Goal: Information Seeking & Learning: Learn about a topic

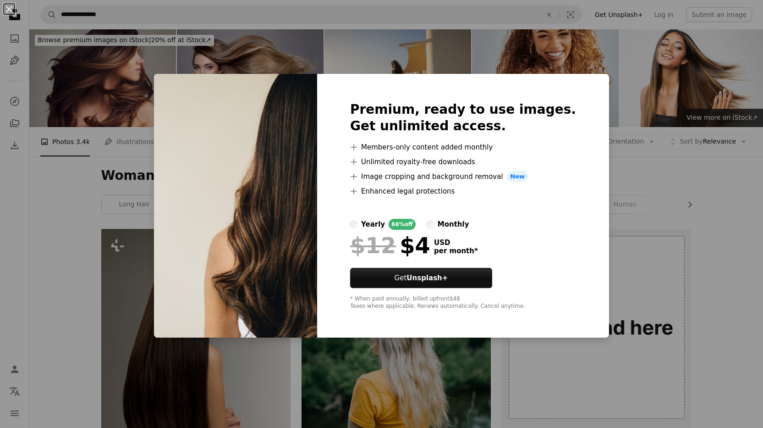
scroll to position [433, 0]
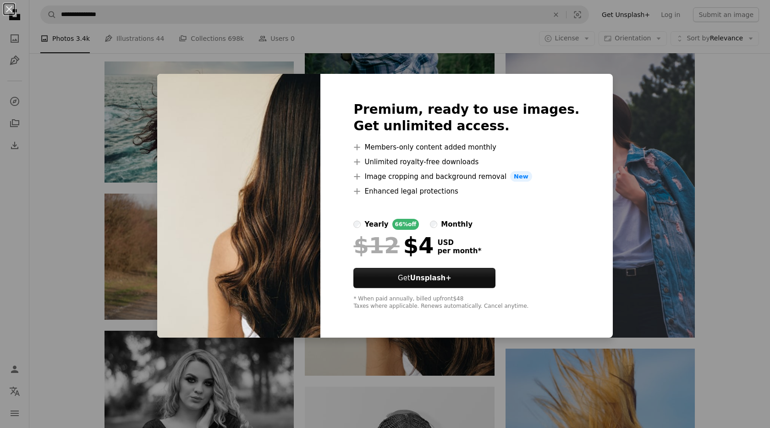
click at [464, 364] on div "An X shape Premium, ready to use images. Get unlimited access. A plus sign Memb…" at bounding box center [385, 214] width 770 height 428
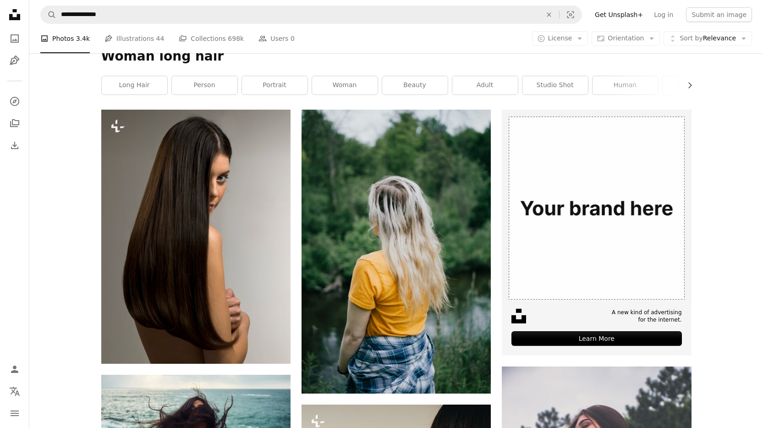
scroll to position [0, 0]
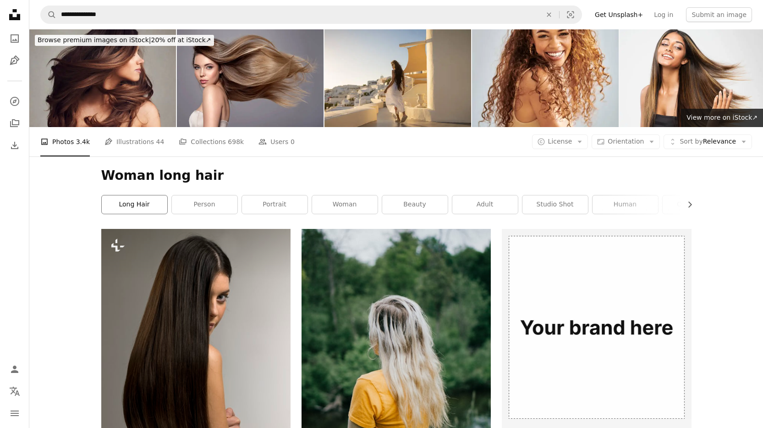
click at [140, 207] on link "long hair" at bounding box center [135, 204] width 66 height 18
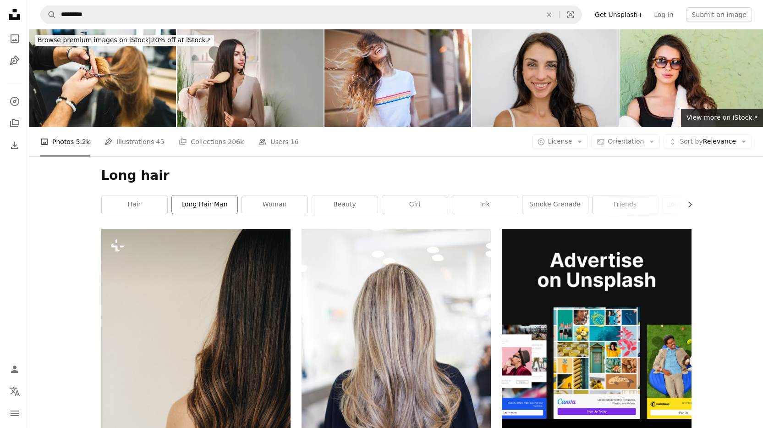
click at [206, 209] on link "long hair man" at bounding box center [205, 204] width 66 height 18
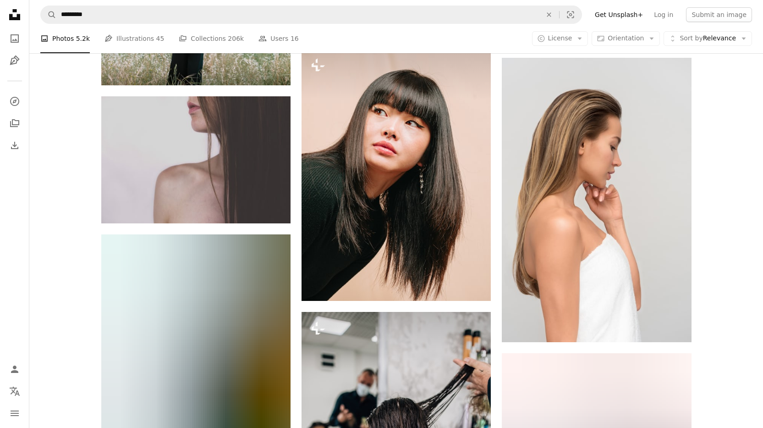
scroll to position [2094, 0]
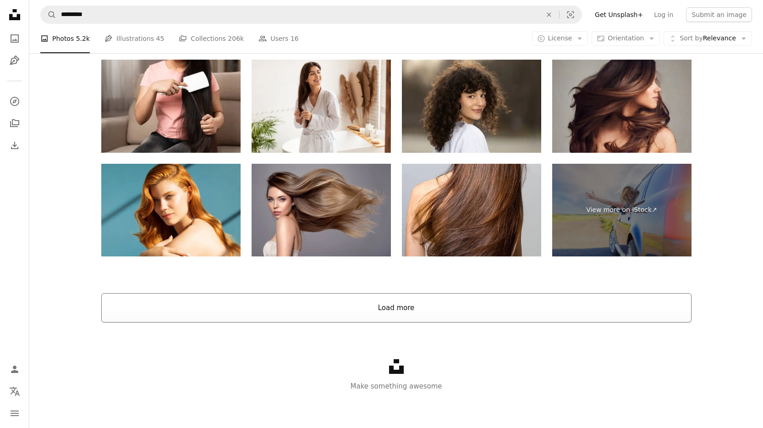
click at [405, 303] on button "Load more" at bounding box center [396, 307] width 590 height 29
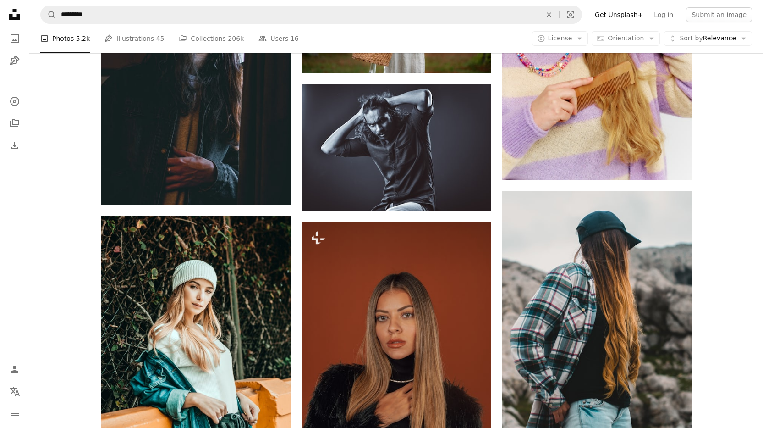
scroll to position [0, 0]
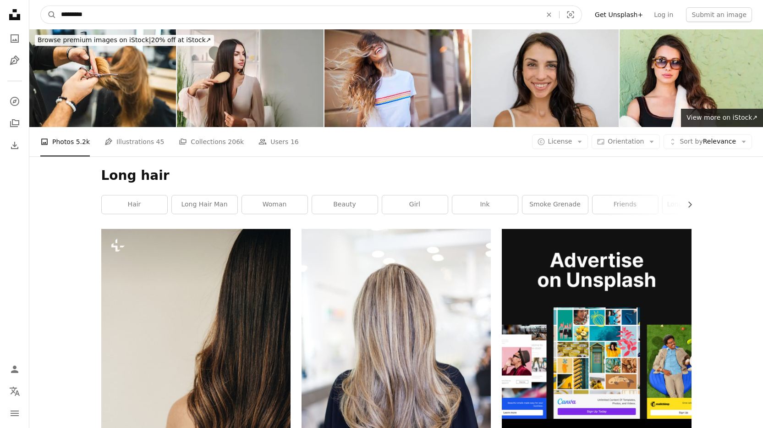
click at [172, 20] on input "*********" at bounding box center [297, 14] width 483 height 17
type input "**********"
click at [41, 6] on button "A magnifying glass" at bounding box center [49, 14] width 16 height 17
